Goal: Information Seeking & Learning: Learn about a topic

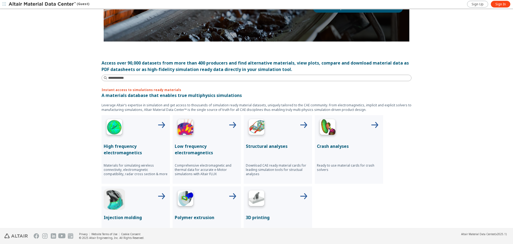
scroll to position [134, 0]
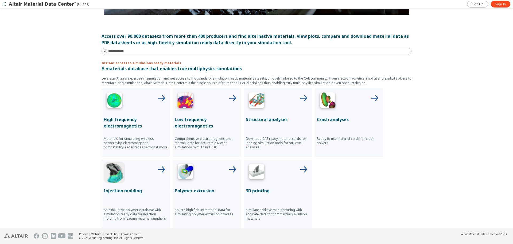
click at [161, 168] on icon at bounding box center [161, 169] width 13 height 13
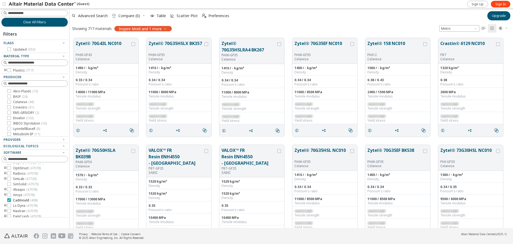
scroll to position [44, 0]
click at [9, 195] on div "CADFEKO ( 6164 ) FLUX ( 447 ) HyperLife ( 1242 ) Inspire ( 17884 ) Inspire Extr…" at bounding box center [34, 168] width 67 height 95
click at [9, 197] on icon at bounding box center [9, 197] width 4 height 4
click at [25, 12] on input at bounding box center [35, 13] width 66 height 6
type input "***"
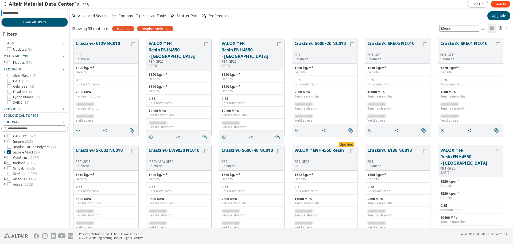
click at [5, 62] on icon "toogle group" at bounding box center [5, 62] width 4 height 4
click at [13, 68] on icon "toogle group" at bounding box center [13, 68] width 4 height 4
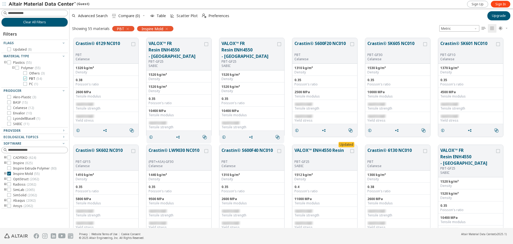
click at [24, 77] on icon at bounding box center [25, 78] width 4 height 4
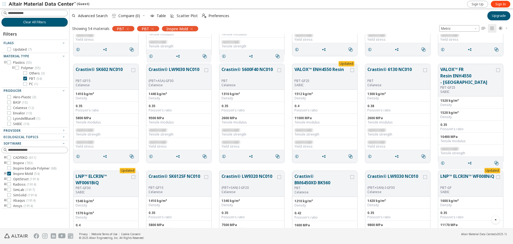
scroll to position [80, 0]
click at [26, 84] on icon at bounding box center [25, 84] width 4 height 4
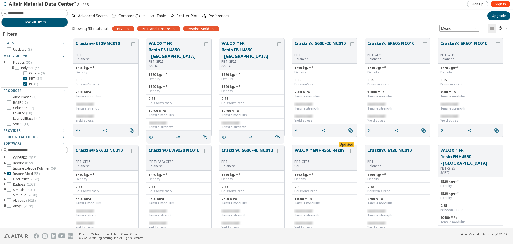
click at [128, 29] on icon "button" at bounding box center [128, 29] width 4 height 4
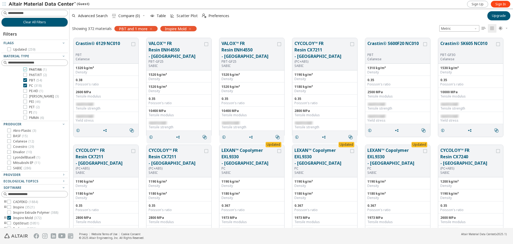
scroll to position [53, 0]
click at [23, 12] on input at bounding box center [35, 13] width 66 height 6
type input "***"
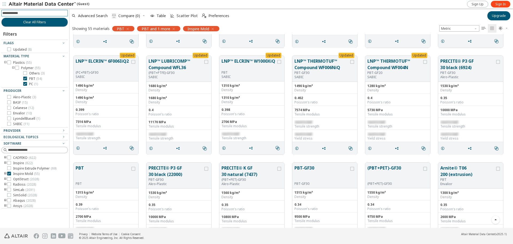
scroll to position [294, 0]
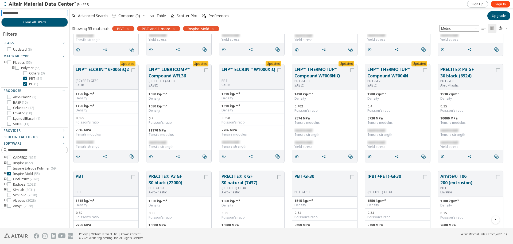
click at [174, 29] on icon "button" at bounding box center [174, 29] width 4 height 4
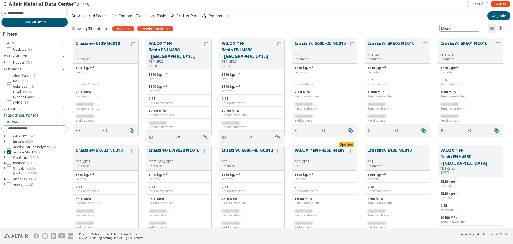
drag, startPoint x: 128, startPoint y: 28, endPoint x: 124, endPoint y: 28, distance: 3.2
click at [127, 28] on icon "button" at bounding box center [128, 29] width 4 height 4
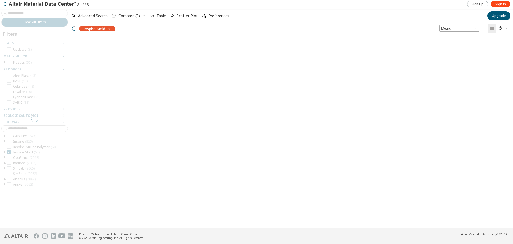
click at [15, 12] on div at bounding box center [34, 118] width 69 height 219
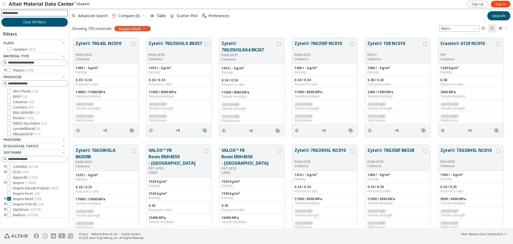
click at [18, 12] on input at bounding box center [35, 13] width 66 height 6
type input "******"
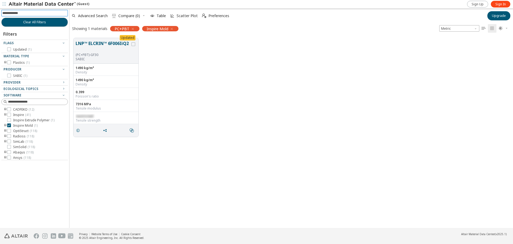
click at [22, 12] on input at bounding box center [35, 13] width 66 height 6
type input "******"
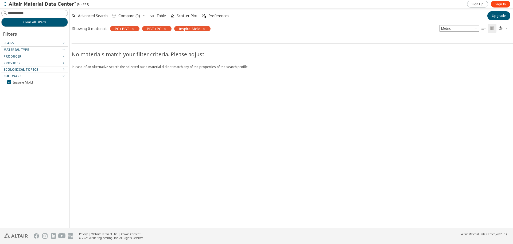
click at [131, 27] on icon "button" at bounding box center [133, 29] width 4 height 4
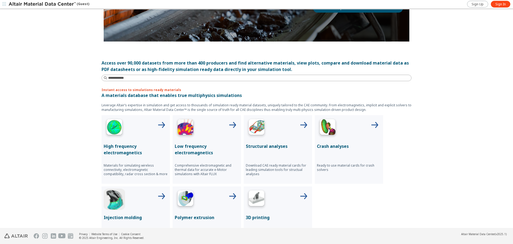
scroll to position [160, 0]
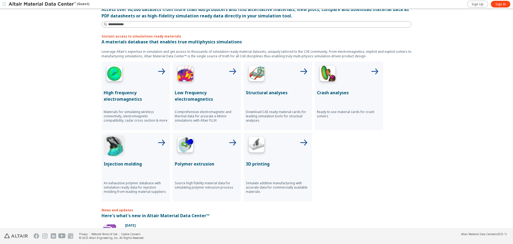
click at [161, 139] on icon at bounding box center [161, 142] width 13 height 13
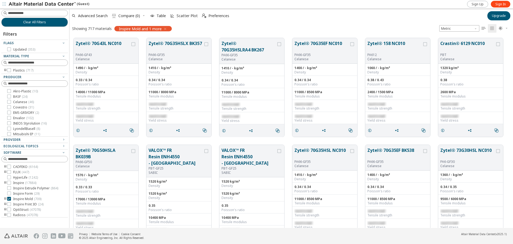
scroll to position [190, 440]
click at [10, 117] on icon at bounding box center [9, 118] width 4 height 4
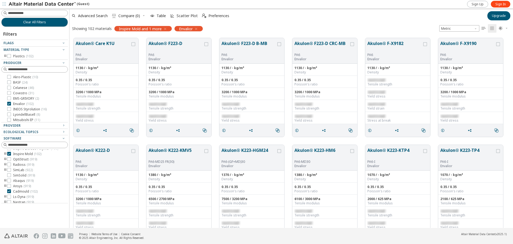
scroll to position [22, 0]
click at [10, 184] on icon at bounding box center [9, 183] width 4 height 4
click at [28, 11] on input at bounding box center [38, 12] width 60 height 5
type input "***"
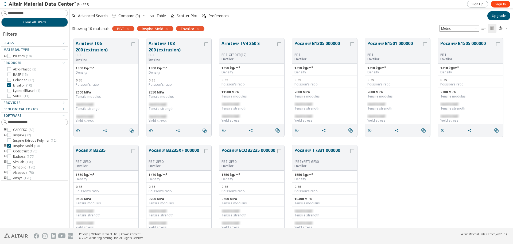
click at [127, 28] on icon "button" at bounding box center [128, 29] width 4 height 4
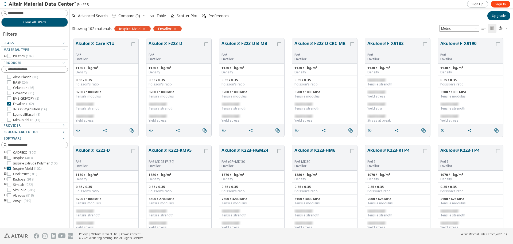
click at [177, 30] on icon "button" at bounding box center [175, 29] width 4 height 4
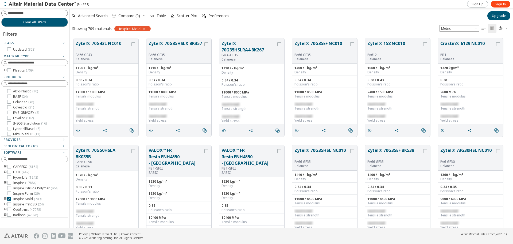
click at [21, 13] on input at bounding box center [38, 12] width 60 height 5
type input "*****"
